Goal: Find specific page/section: Find specific page/section

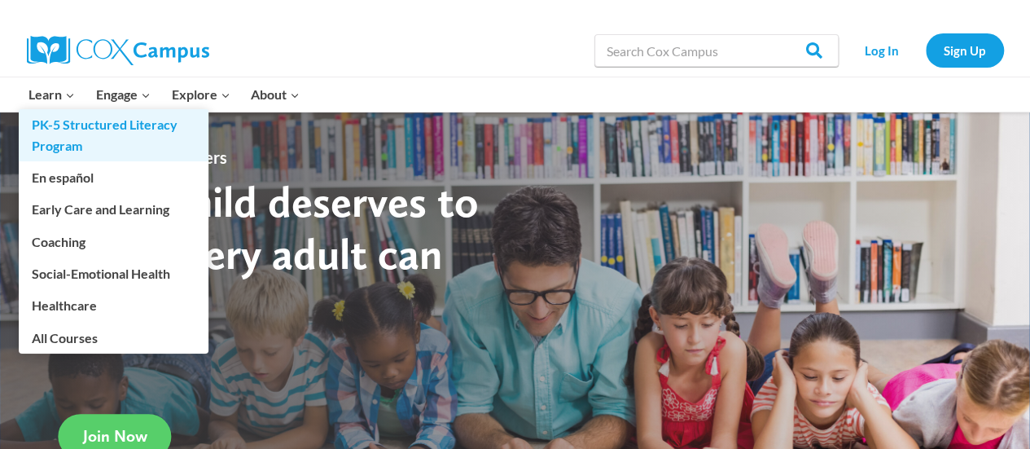
click at [68, 125] on link "PK-5 Structured Literacy Program" at bounding box center [114, 135] width 190 height 52
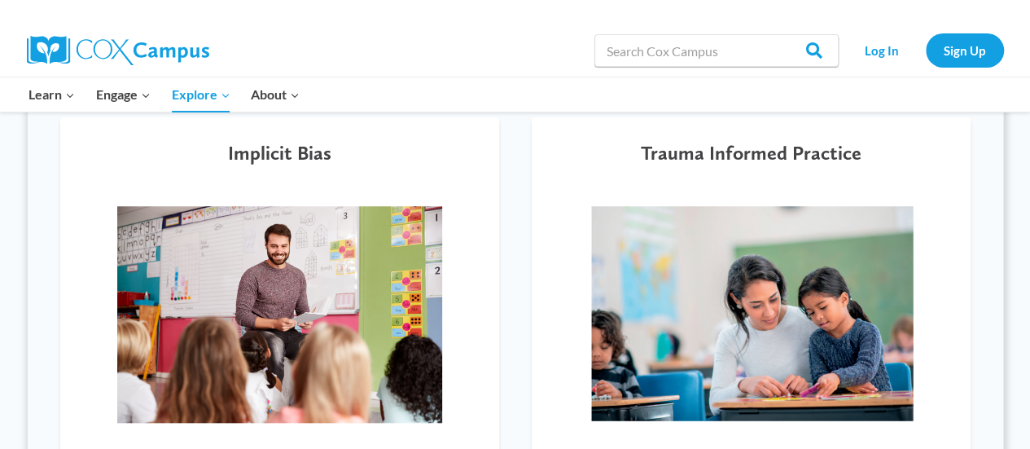
scroll to position [573, 0]
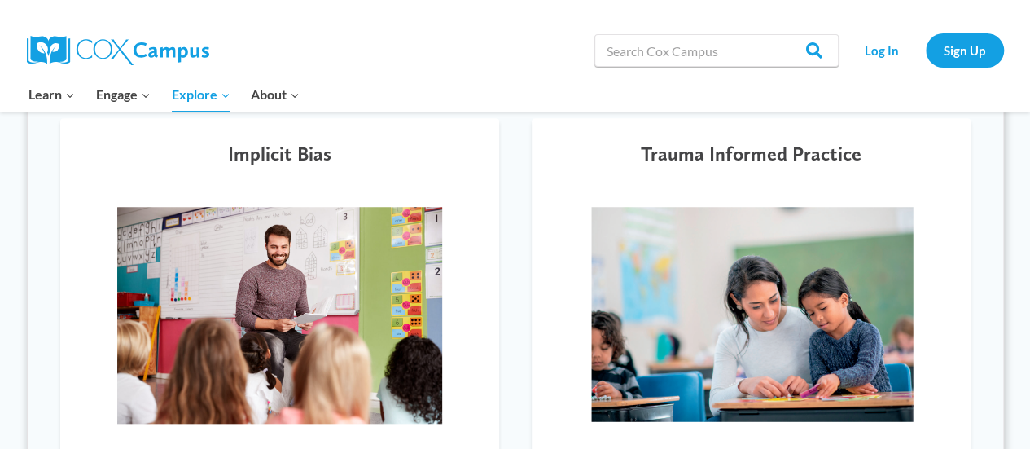
click at [759, 200] on div at bounding box center [751, 315] width 390 height 282
